Goal: Transaction & Acquisition: Purchase product/service

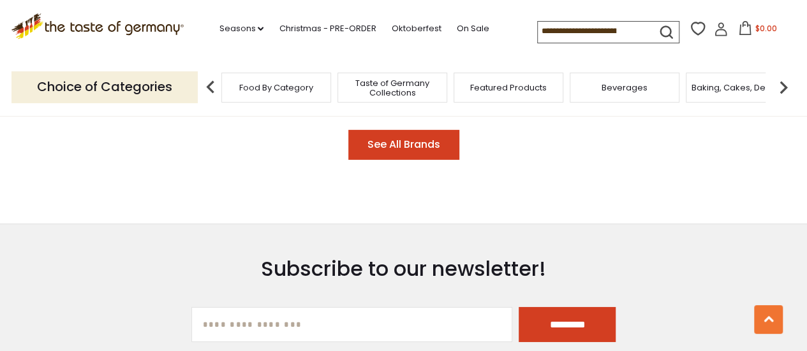
scroll to position [1955, 0]
click at [287, 92] on span "Food By Category" at bounding box center [270, 88] width 74 height 10
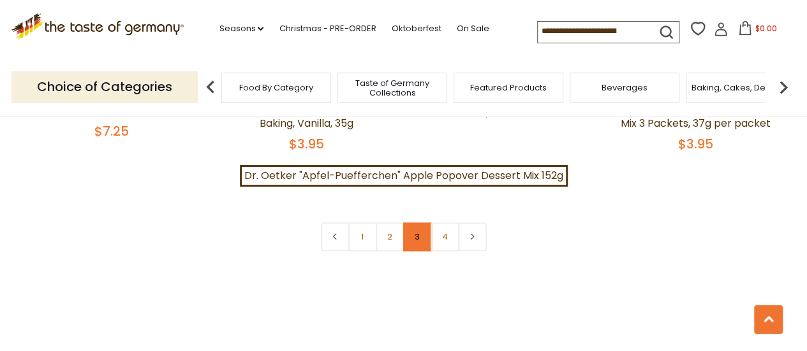
scroll to position [2905, 0]
click at [388, 221] on link "2" at bounding box center [390, 235] width 29 height 29
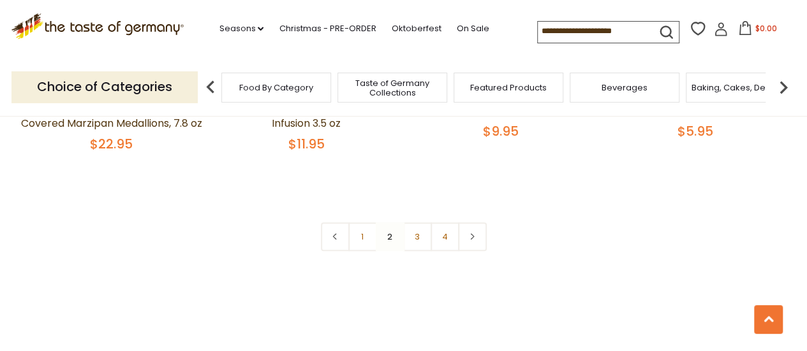
scroll to position [2970, 0]
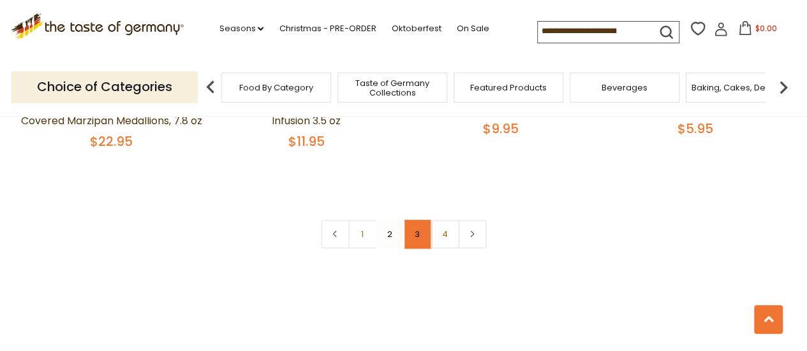
click at [419, 220] on link "3" at bounding box center [417, 234] width 29 height 29
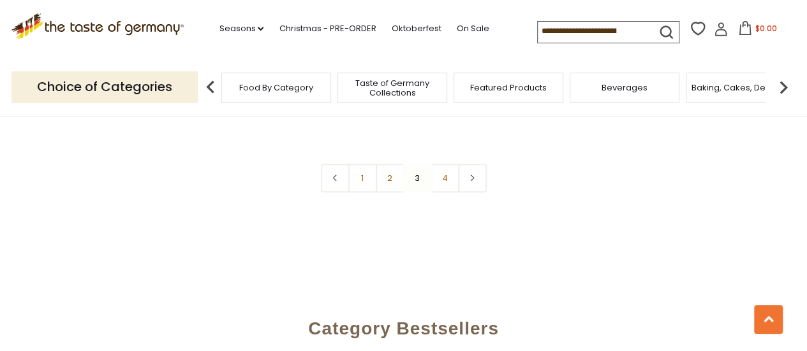
scroll to position [2955, 0]
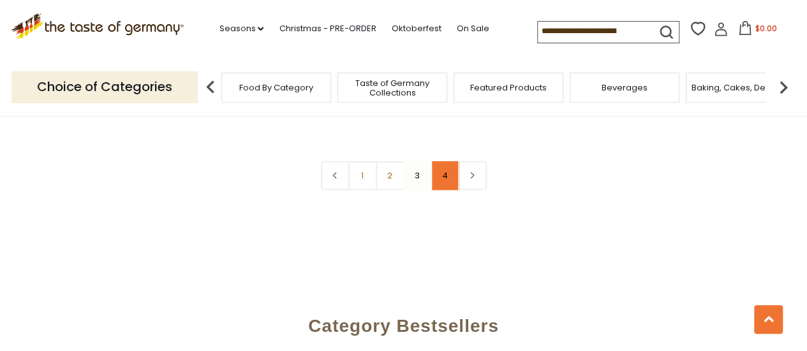
click at [441, 166] on link "4" at bounding box center [444, 175] width 29 height 29
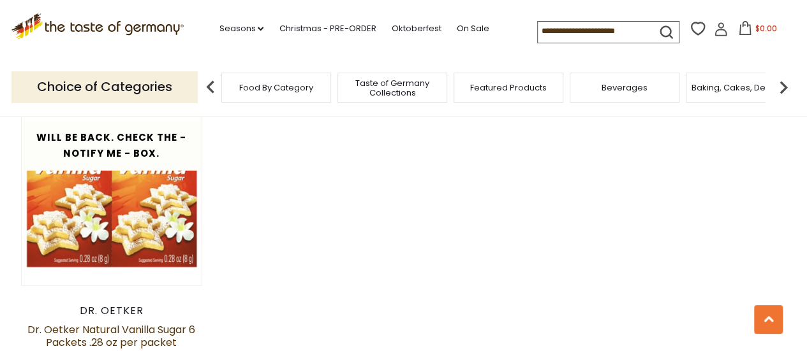
scroll to position [1719, 0]
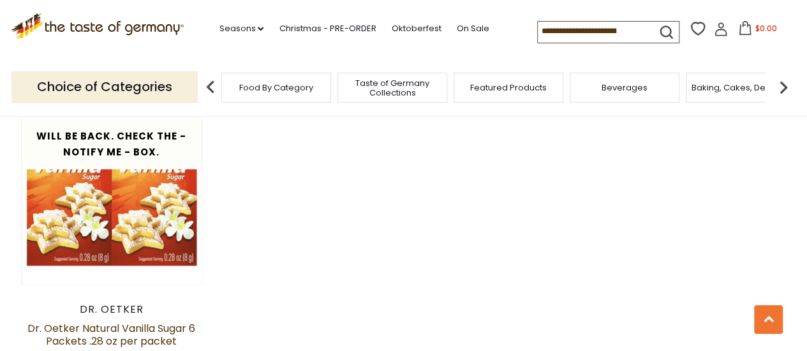
click at [588, 27] on input at bounding box center [591, 31] width 108 height 18
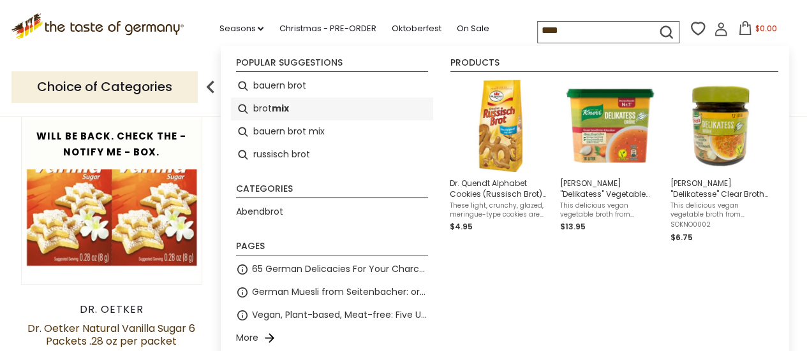
click at [277, 109] on b "mix" at bounding box center [280, 108] width 17 height 15
type input "********"
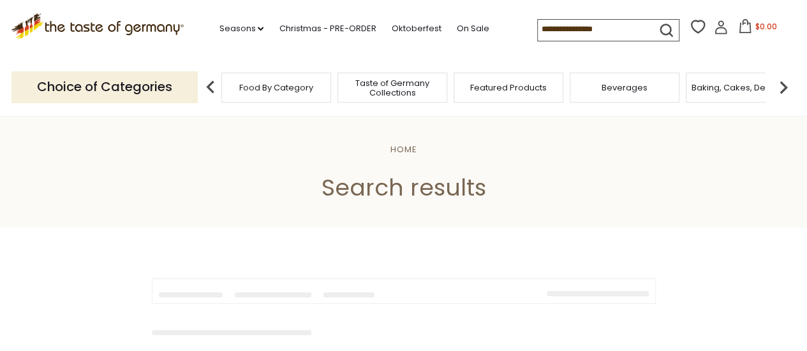
type input "********"
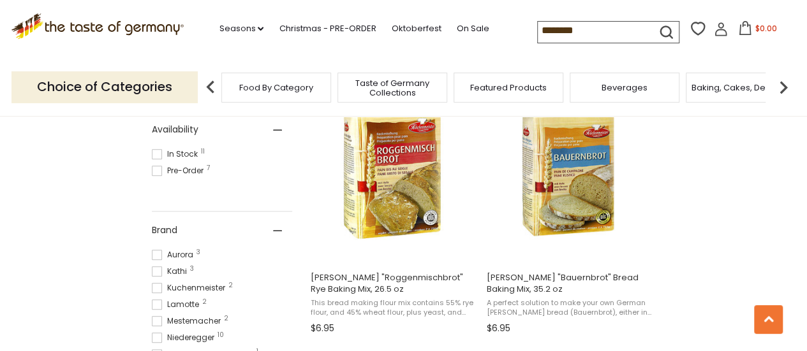
scroll to position [562, 0]
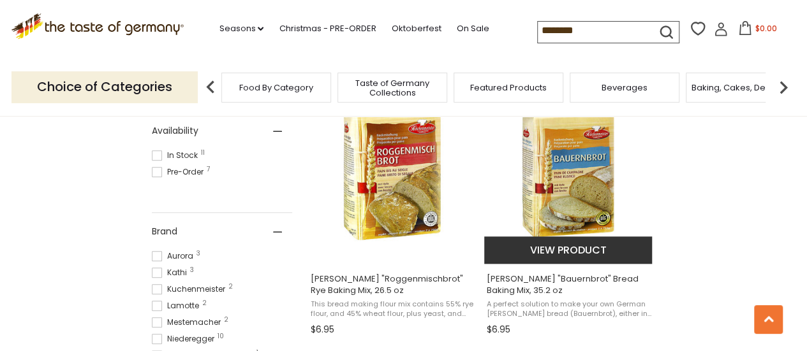
click at [570, 172] on img "Kuchenmeister" at bounding box center [568, 168] width 169 height 169
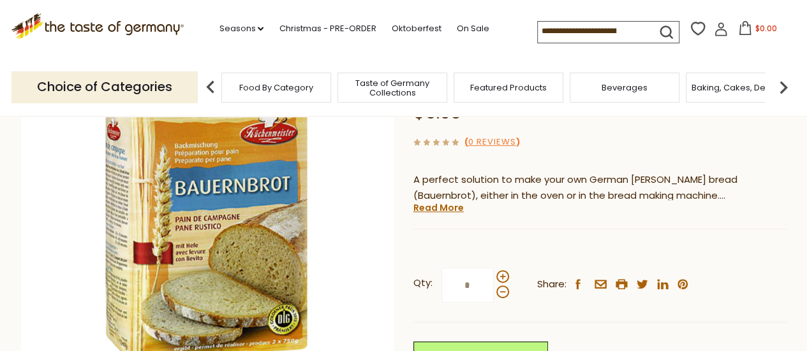
scroll to position [163, 0]
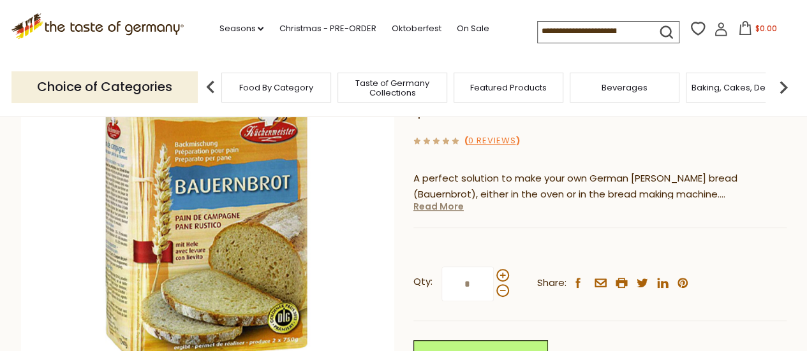
click at [450, 207] on link "Read More" at bounding box center [438, 206] width 50 height 13
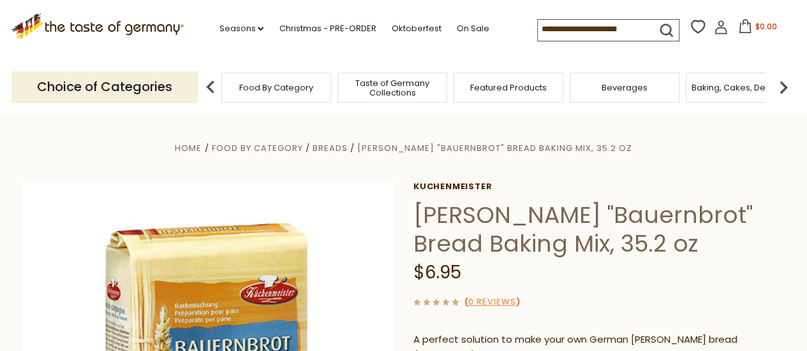
scroll to position [0, 0]
